Goal: Check status: Check status

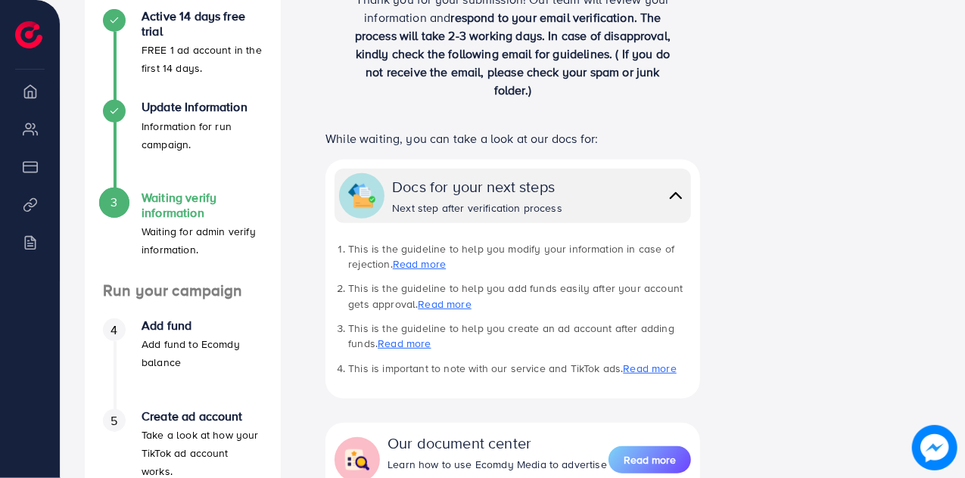
scroll to position [291, 0]
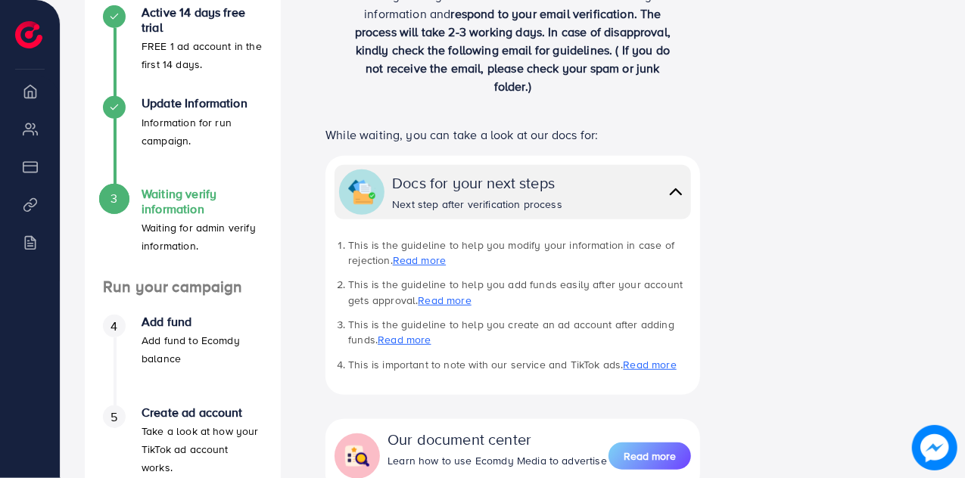
click at [168, 319] on h4 "Add fund" at bounding box center [202, 322] width 121 height 14
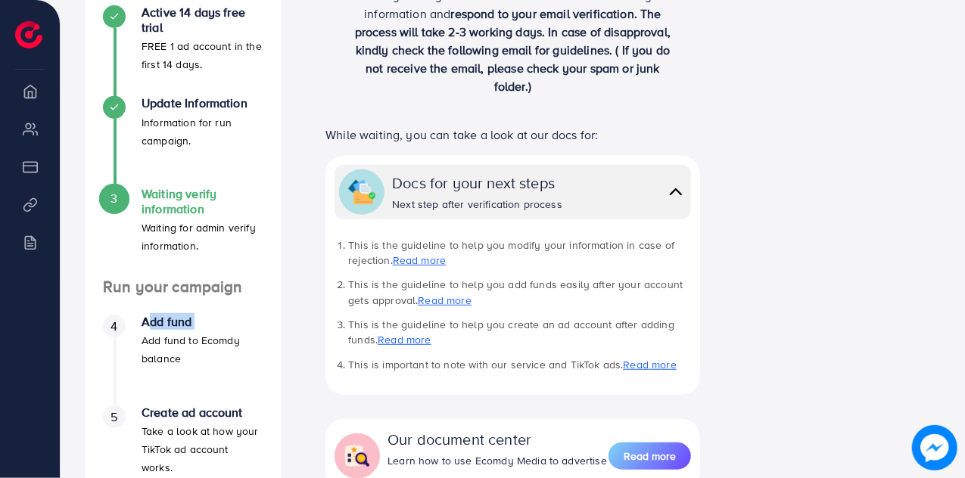
click at [168, 319] on h4 "Add fund" at bounding box center [202, 322] width 121 height 14
click at [227, 315] on h4 "Add fund" at bounding box center [202, 322] width 121 height 14
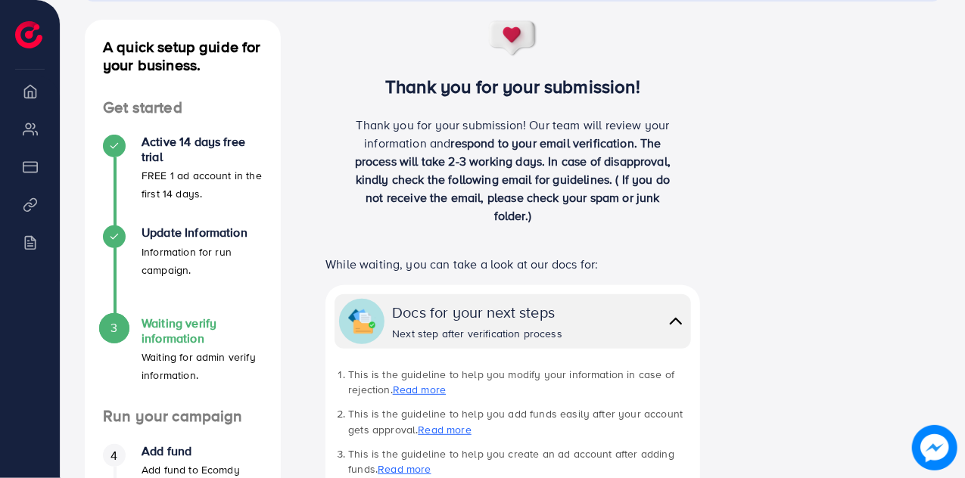
scroll to position [158, 0]
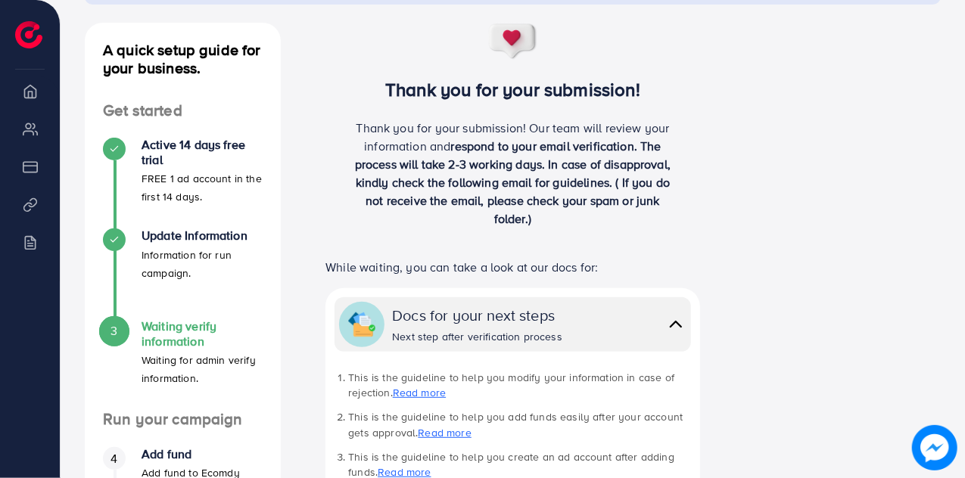
click at [163, 357] on p "Waiting for admin verify information." at bounding box center [202, 369] width 121 height 36
click at [172, 322] on h4 "Waiting verify information" at bounding box center [202, 333] width 121 height 29
click at [112, 238] on icon at bounding box center [114, 240] width 11 height 11
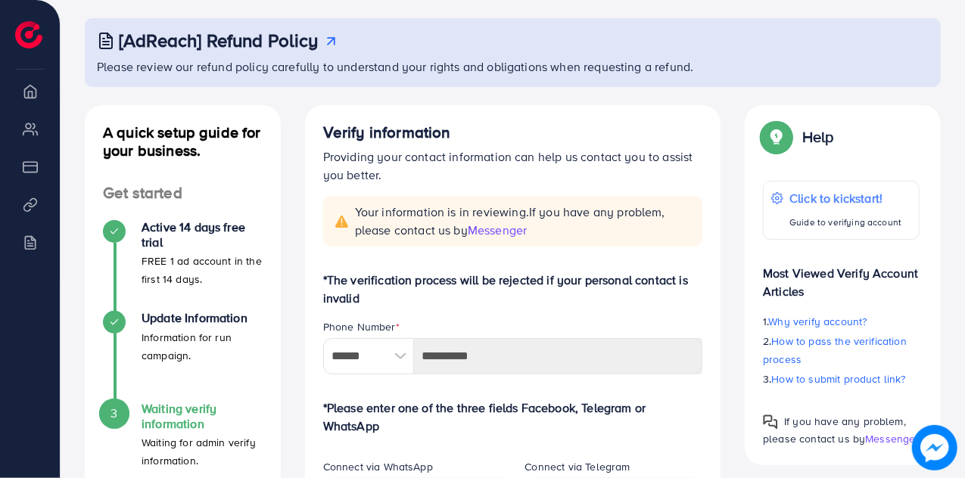
scroll to position [58, 0]
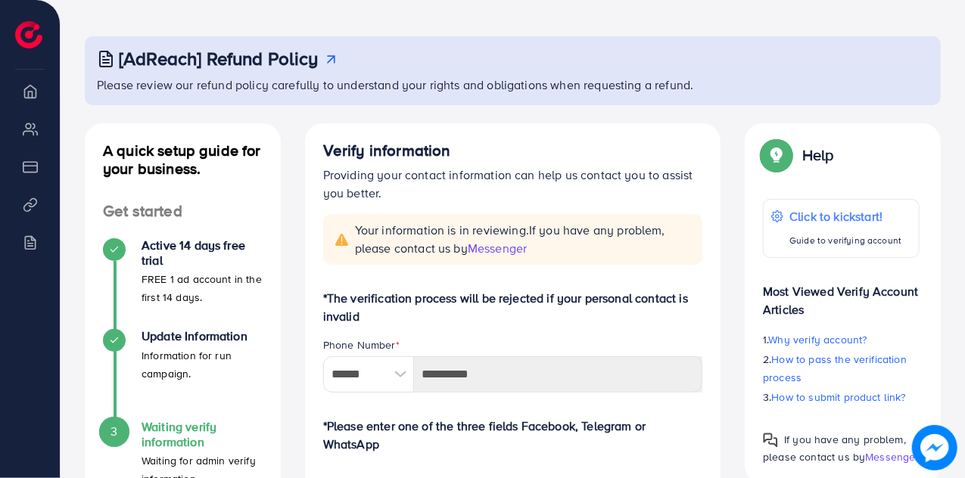
click at [180, 440] on h4 "Waiting verify information" at bounding box center [202, 434] width 121 height 29
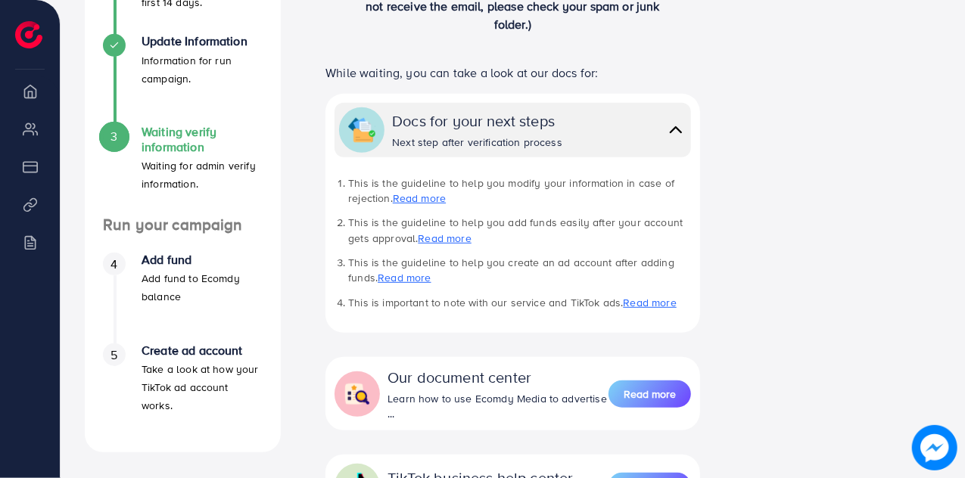
scroll to position [548, 0]
